Goal: Navigation & Orientation: Understand site structure

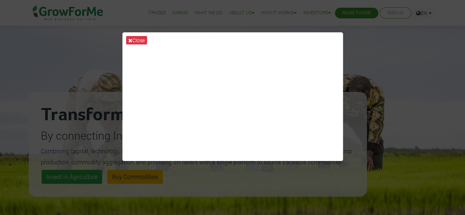
click at [371, 89] on div "Close" at bounding box center [232, 107] width 465 height 215
click at [130, 39] on icon at bounding box center [130, 40] width 4 height 5
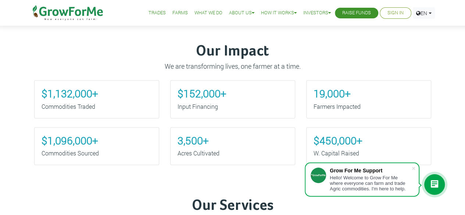
scroll to position [254, 0]
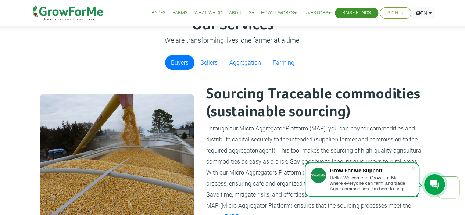
drag, startPoint x: 470, startPoint y: 17, endPoint x: 470, endPoint y: 66, distance: 48.5
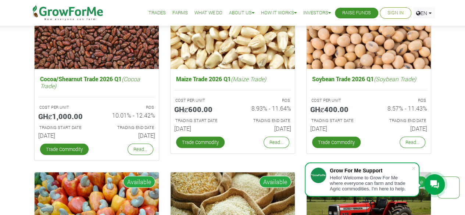
scroll to position [1007, 0]
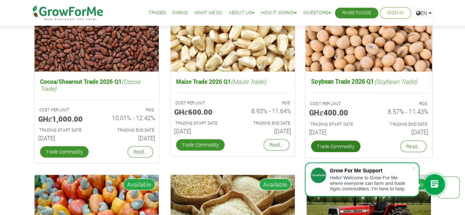
click at [315, 147] on link "Trade Commodity" at bounding box center [336, 147] width 50 height 12
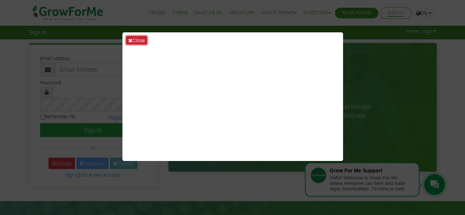
click at [143, 40] on button "Close" at bounding box center [136, 40] width 21 height 8
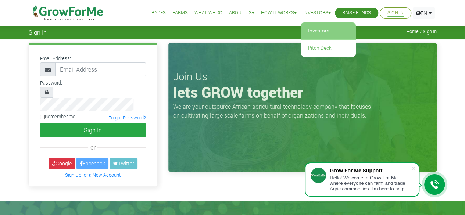
click at [309, 31] on link "Investors" at bounding box center [328, 30] width 55 height 17
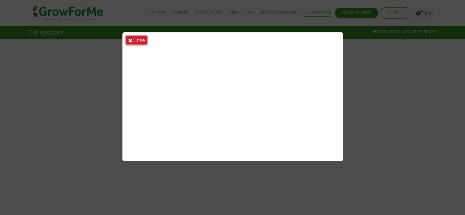
click at [143, 39] on button "Close" at bounding box center [136, 40] width 21 height 8
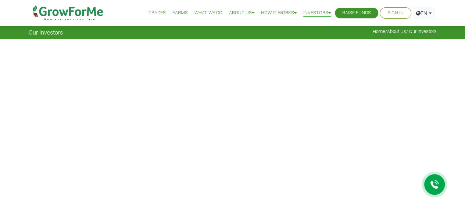
scroll to position [11, 0]
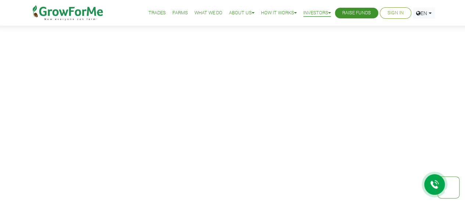
drag, startPoint x: 470, startPoint y: 19, endPoint x: 470, endPoint y: 60, distance: 40.4
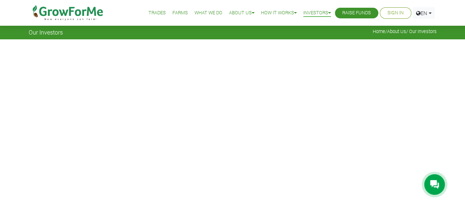
click at [151, 16] on link "Trades" at bounding box center [156, 13] width 17 height 8
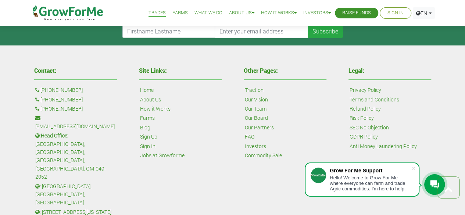
scroll to position [981, 0]
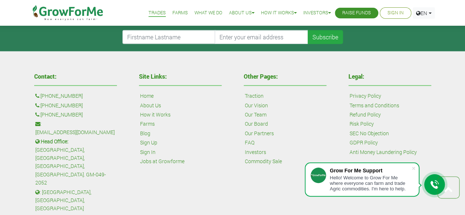
click at [254, 120] on link "Our Board" at bounding box center [256, 124] width 23 height 8
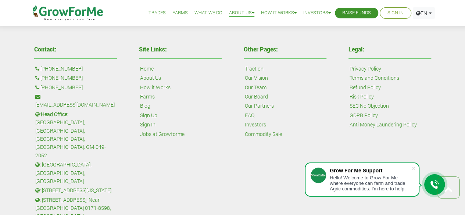
scroll to position [451, 0]
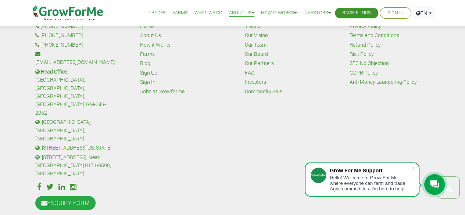
click at [257, 41] on link "Our Team" at bounding box center [256, 45] width 22 height 8
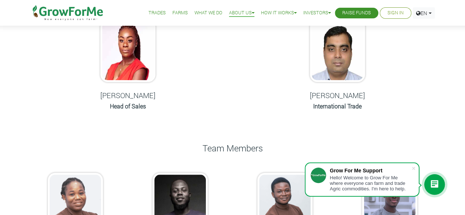
scroll to position [208, 0]
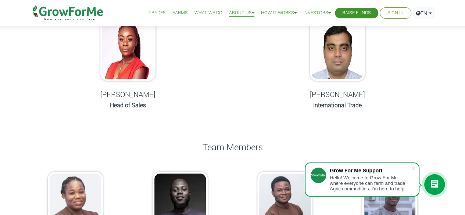
drag, startPoint x: 470, startPoint y: 40, endPoint x: 465, endPoint y: 82, distance: 42.2
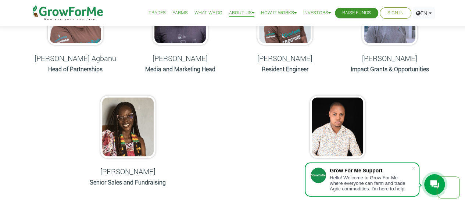
scroll to position [393, 0]
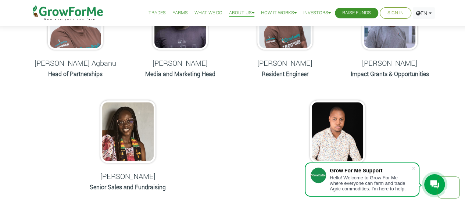
drag, startPoint x: 465, startPoint y: 113, endPoint x: 467, endPoint y: 135, distance: 21.4
click at [465, 135] on html "Grow For Me Support Hello! Welcome to Grow For Me where everyone can farm and t…" at bounding box center [232, 127] width 465 height 1040
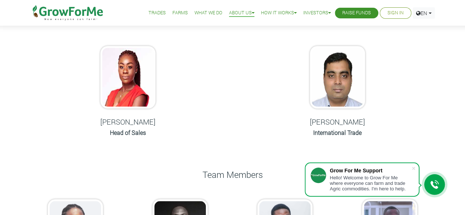
scroll to position [0, 0]
